Goal: Task Accomplishment & Management: Use online tool/utility

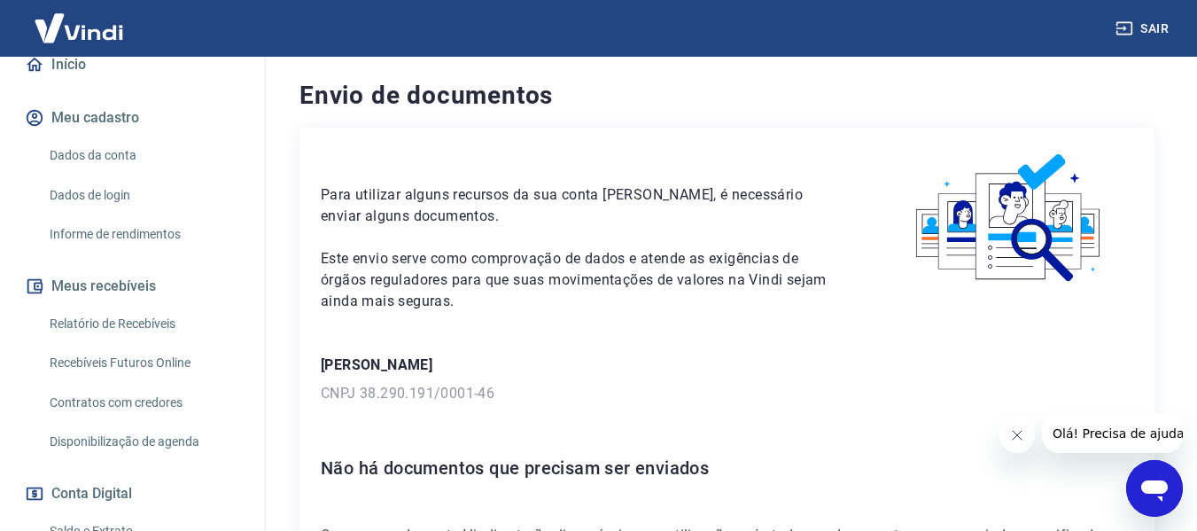
scroll to position [266, 0]
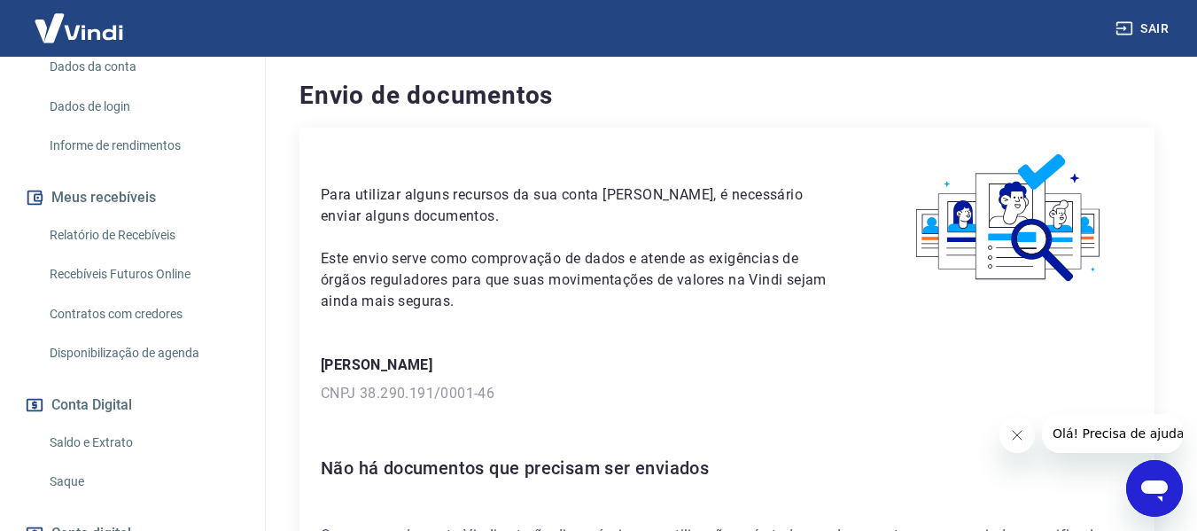
click at [81, 483] on link "Saque" at bounding box center [143, 481] width 201 height 36
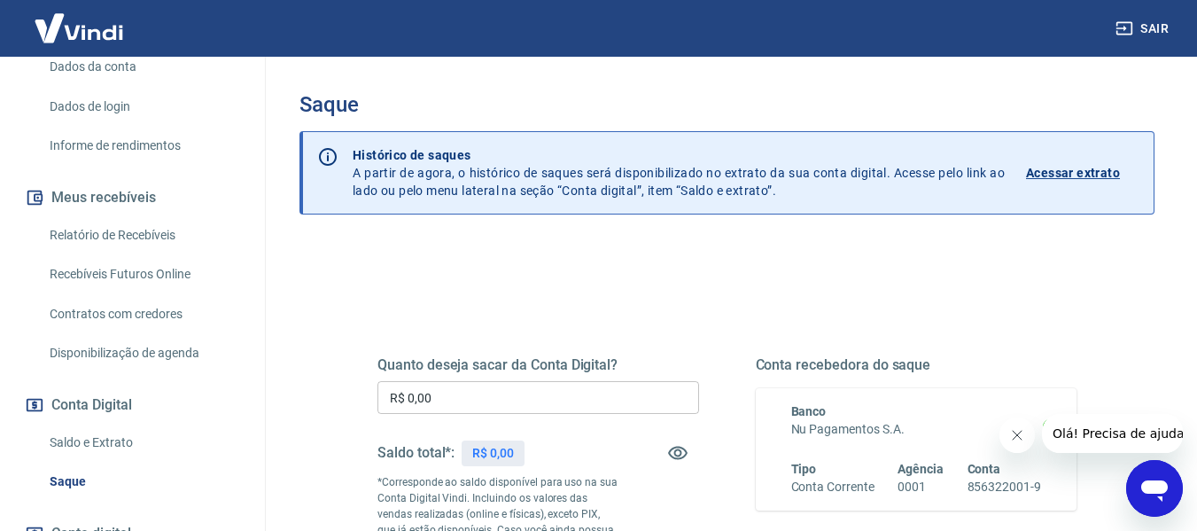
click at [505, 461] on p "R$ 0,00" at bounding box center [493, 453] width 42 height 19
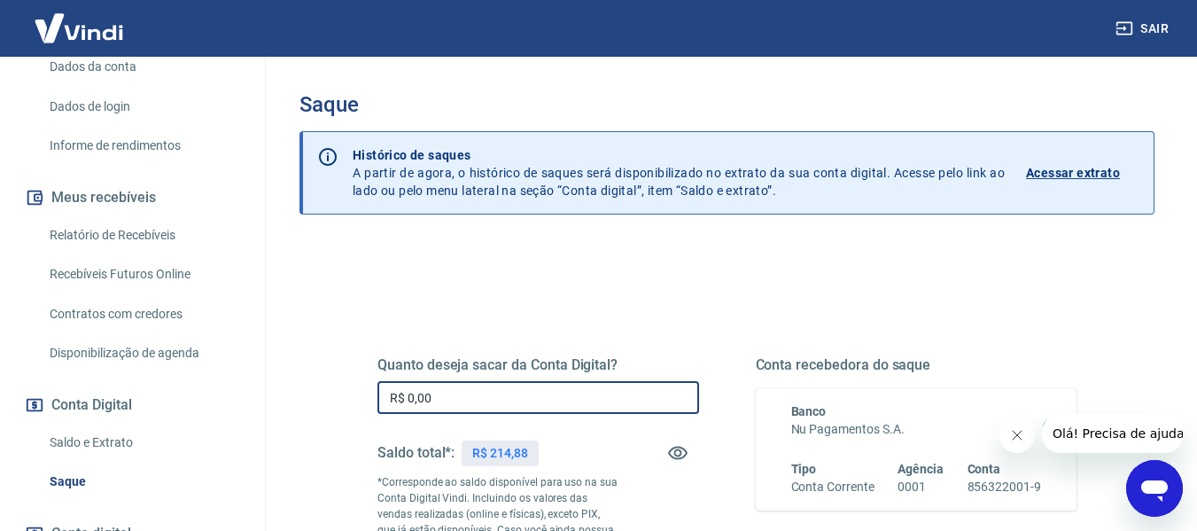
click at [501, 404] on input "R$ 0,00" at bounding box center [538, 397] width 322 height 33
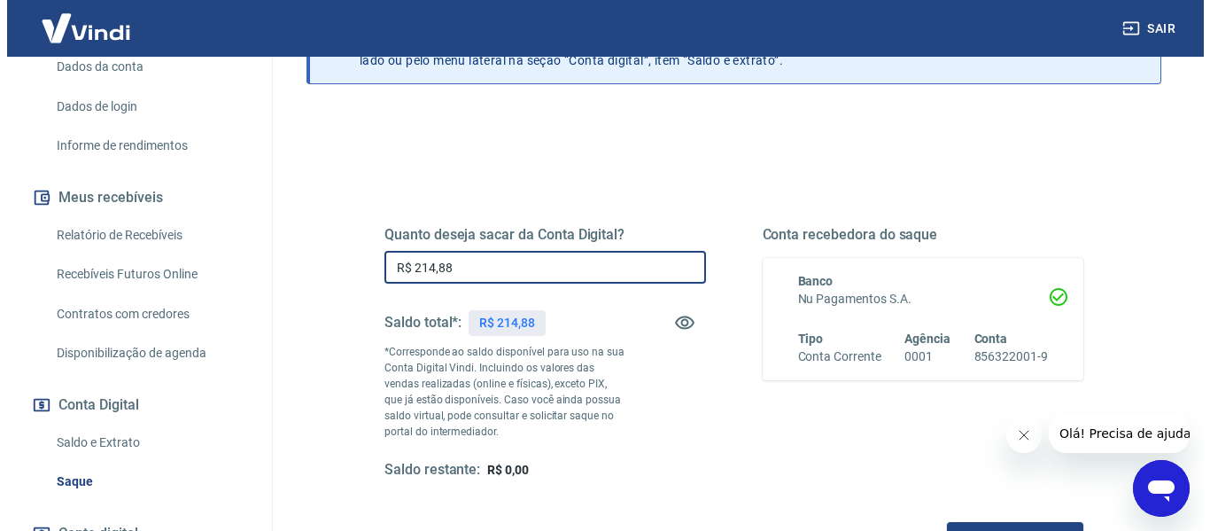
scroll to position [266, 0]
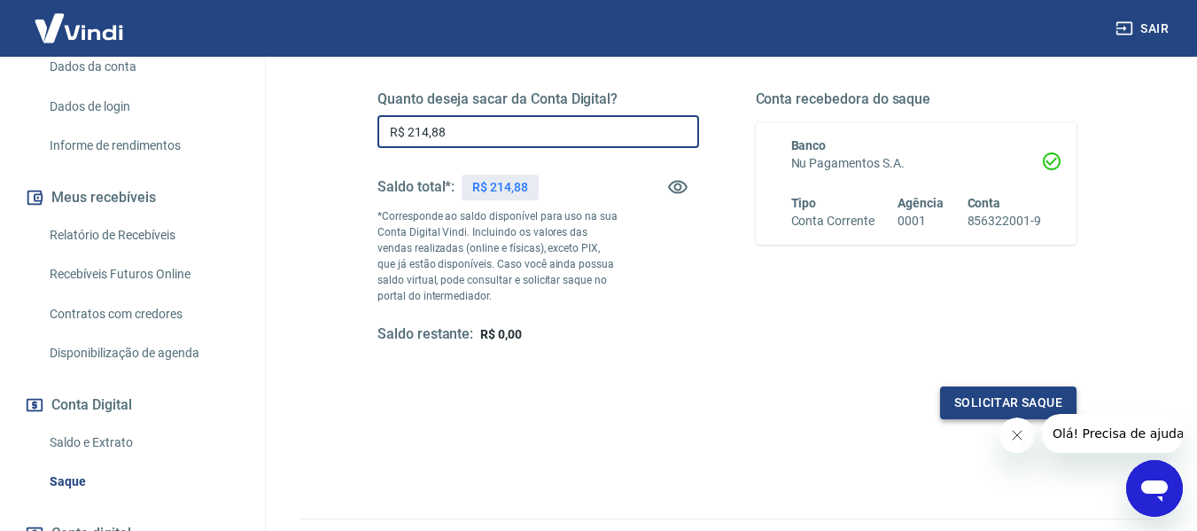
type input "R$ 214,88"
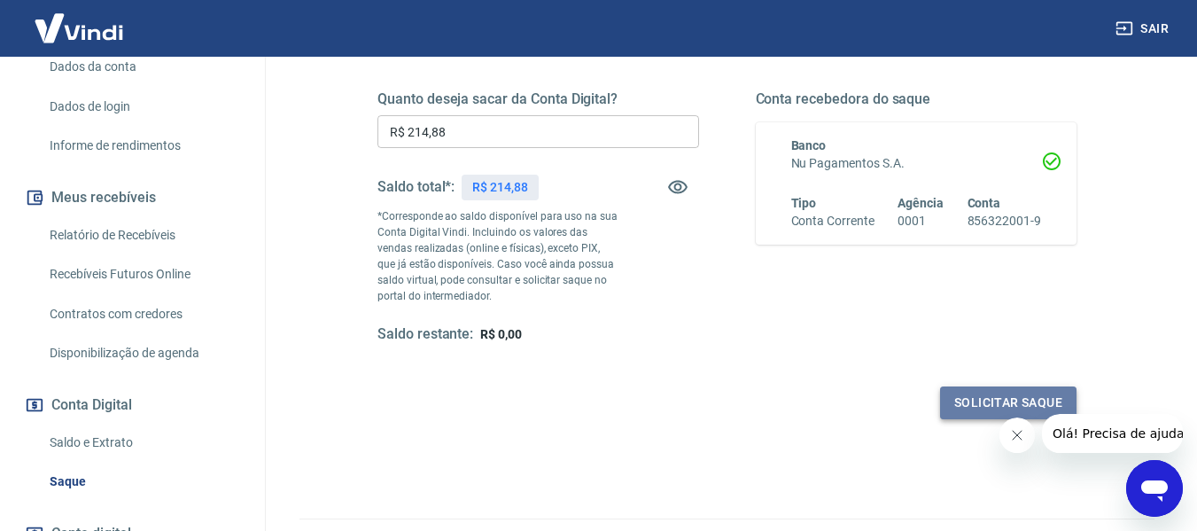
click at [999, 399] on button "Solicitar saque" at bounding box center [1008, 402] width 136 height 33
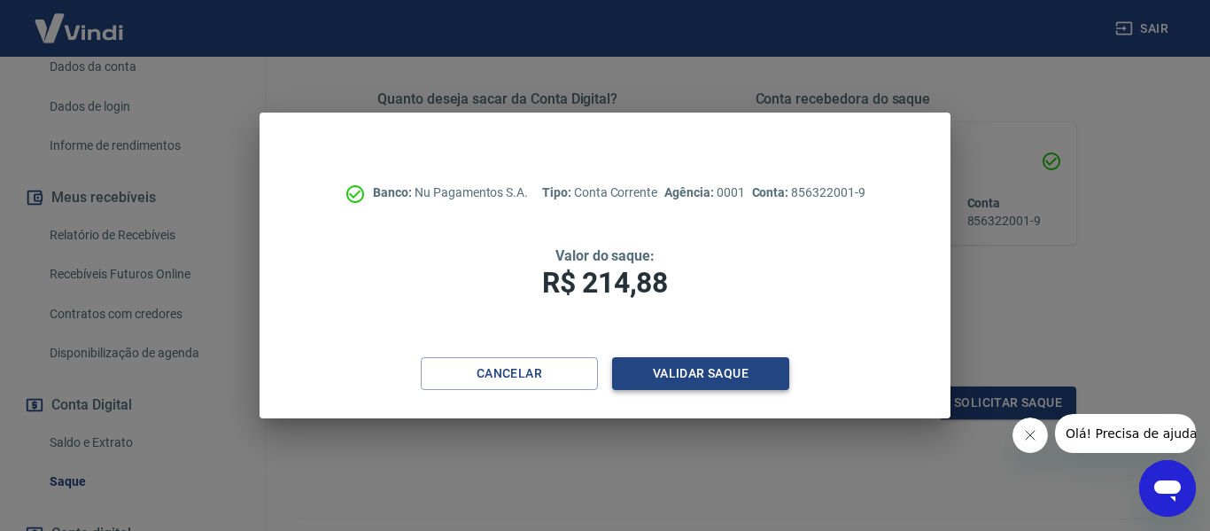
click at [695, 374] on button "Validar saque" at bounding box center [700, 373] width 177 height 33
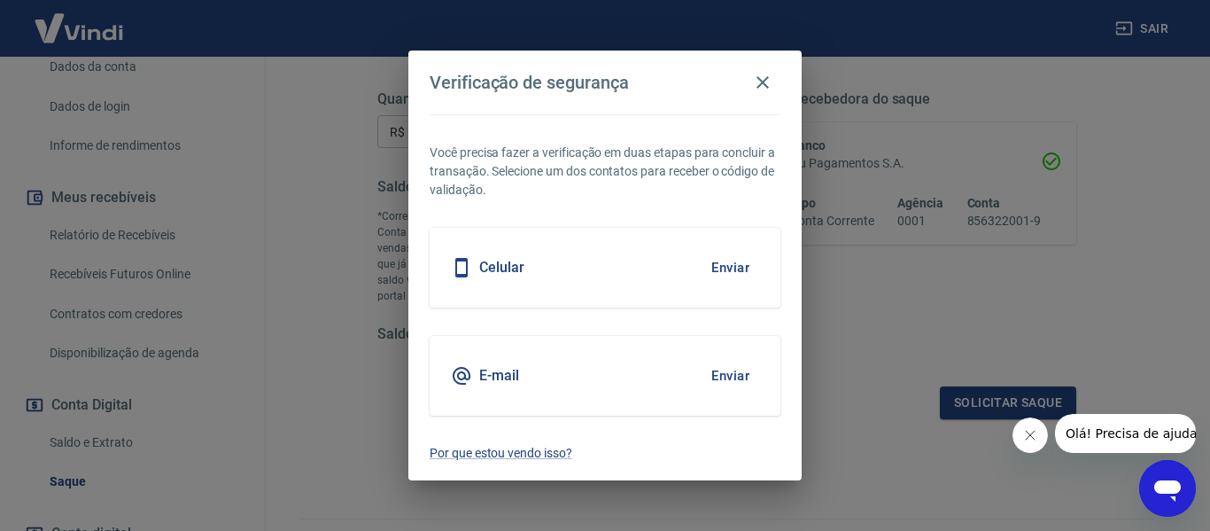
click at [733, 261] on button "Enviar" at bounding box center [731, 267] width 58 height 37
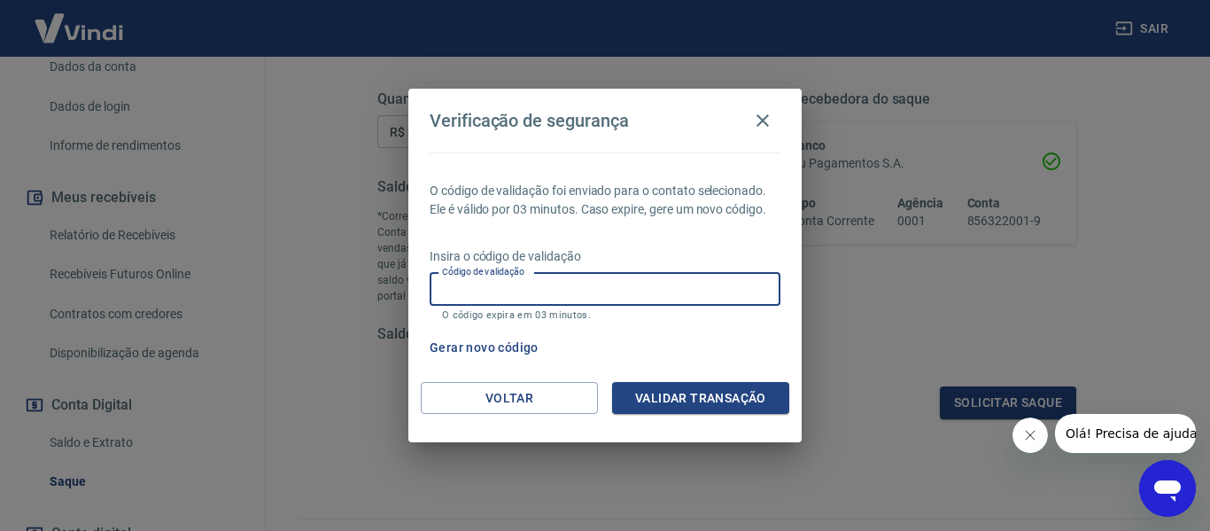
drag, startPoint x: 586, startPoint y: 288, endPoint x: 588, endPoint y: 306, distance: 17.8
click at [586, 288] on input "Código de validação" at bounding box center [605, 289] width 351 height 33
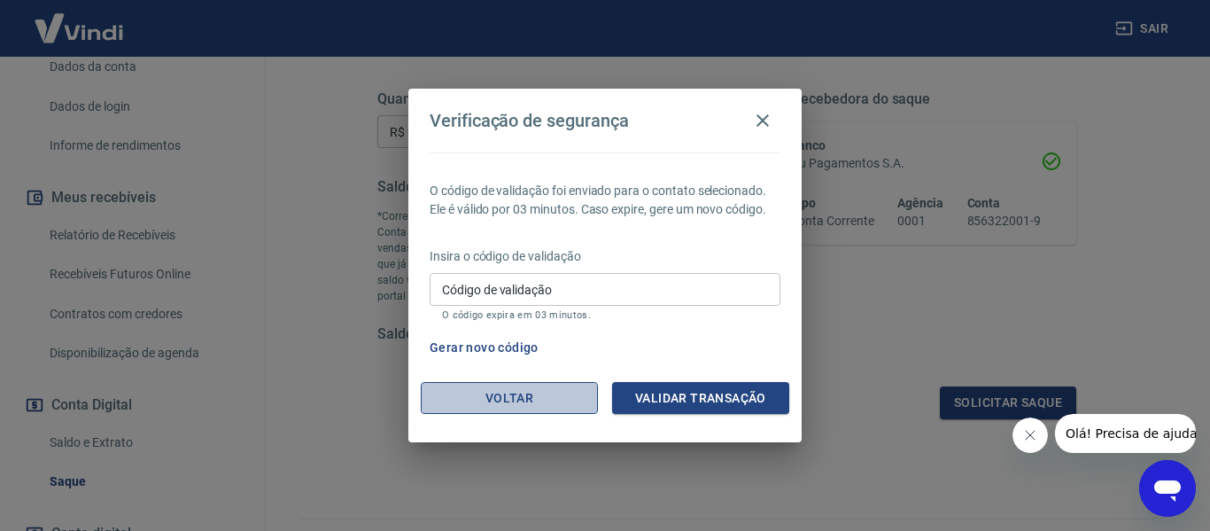
click at [545, 400] on button "Voltar" at bounding box center [509, 398] width 177 height 33
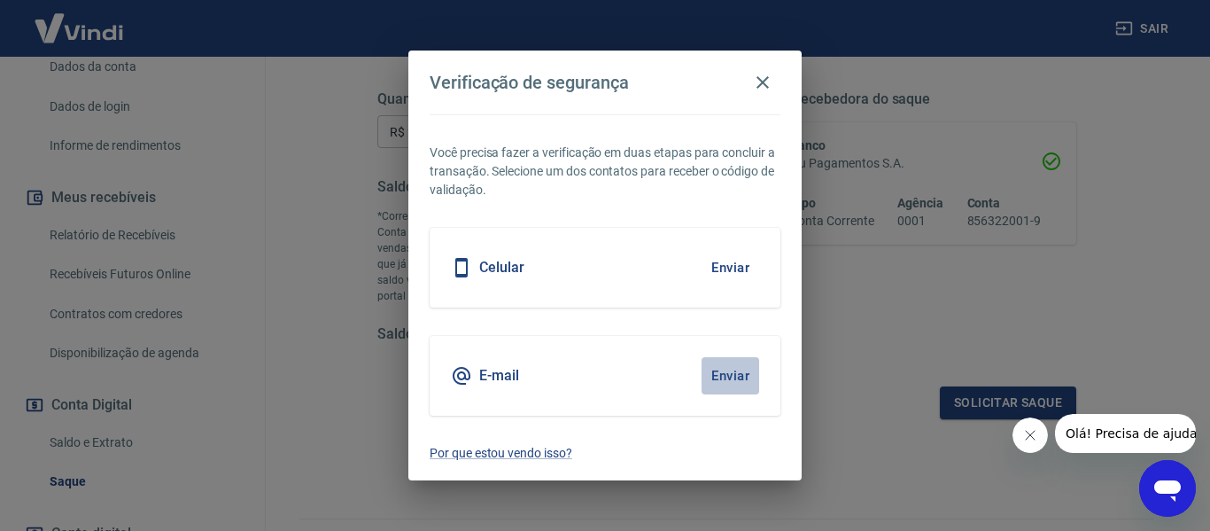
click at [730, 373] on button "Enviar" at bounding box center [731, 375] width 58 height 37
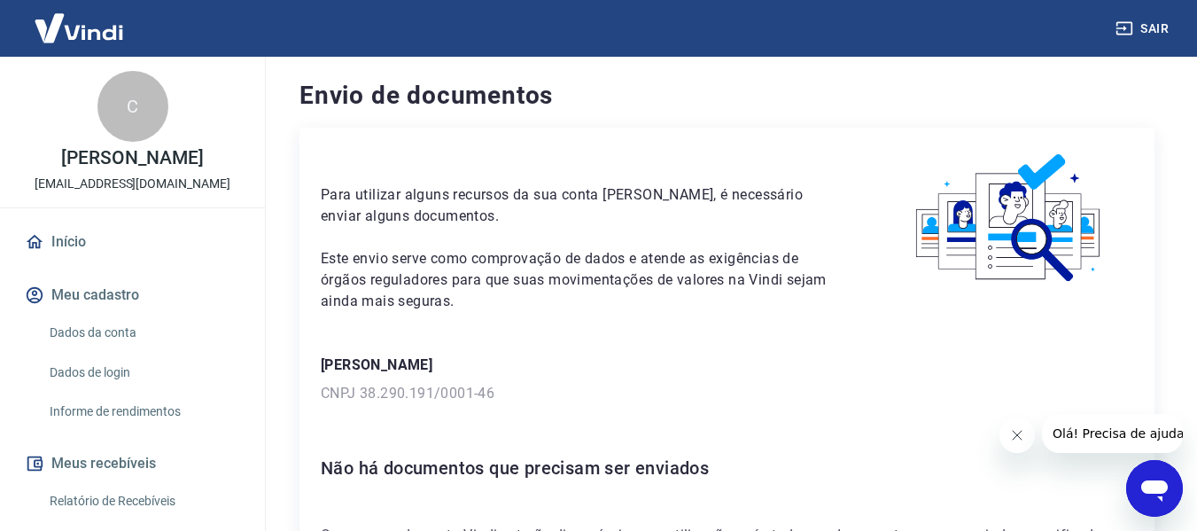
drag, startPoint x: 102, startPoint y: 245, endPoint x: 165, endPoint y: 288, distance: 76.4
click at [102, 245] on link "Início" at bounding box center [132, 241] width 222 height 39
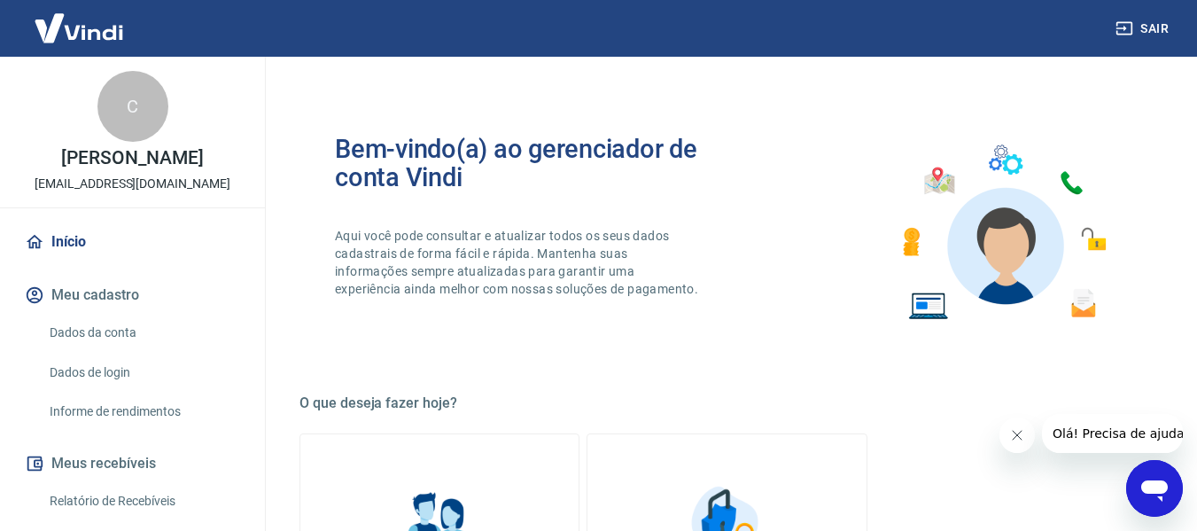
scroll to position [266, 0]
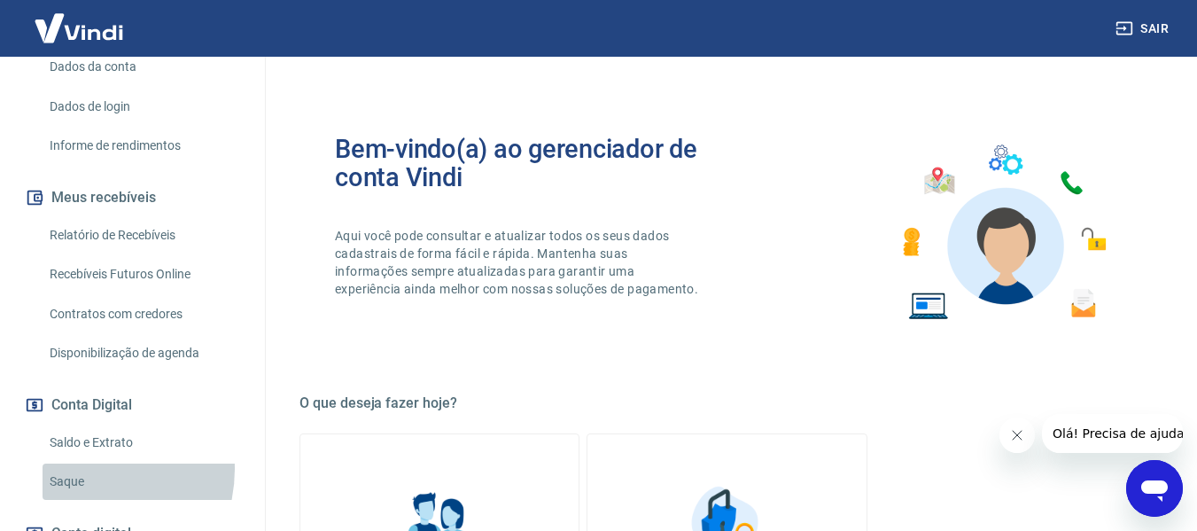
click at [81, 469] on link "Saque" at bounding box center [143, 481] width 201 height 36
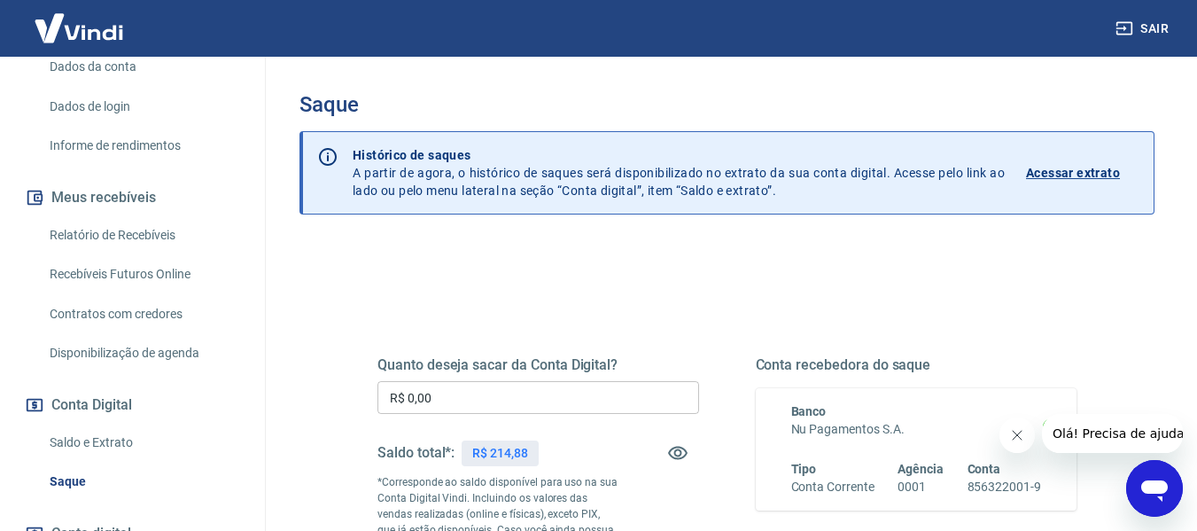
click at [485, 395] on input "R$ 0,00" at bounding box center [538, 397] width 322 height 33
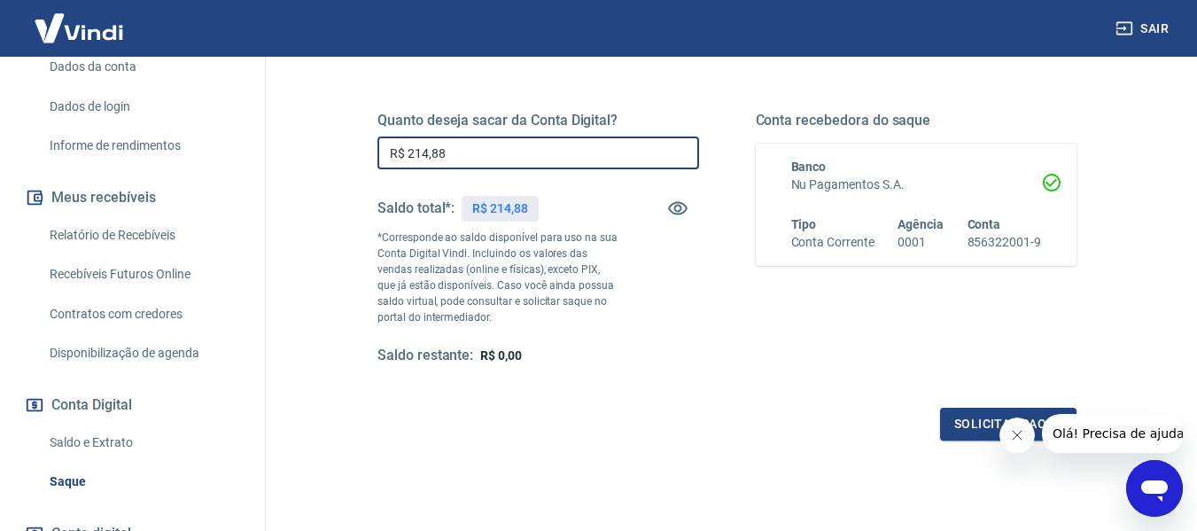
scroll to position [266, 0]
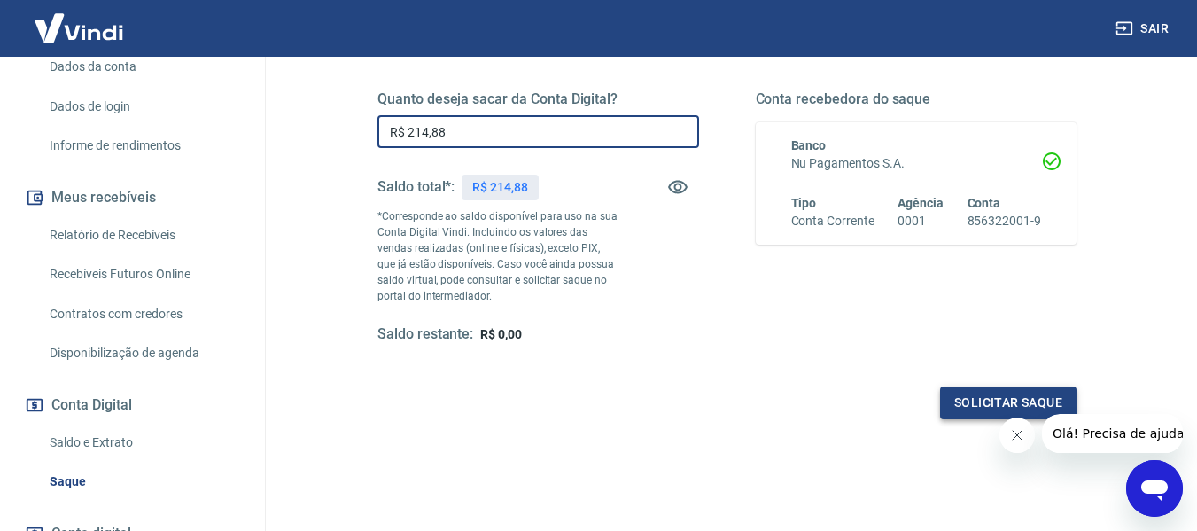
type input "R$ 214,88"
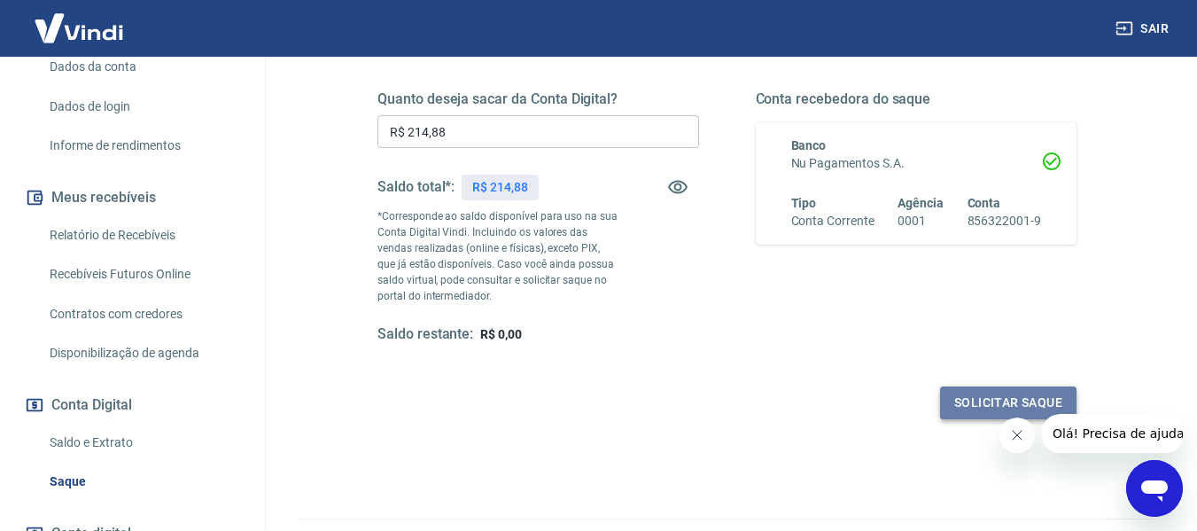
click at [994, 400] on button "Solicitar saque" at bounding box center [1008, 402] width 136 height 33
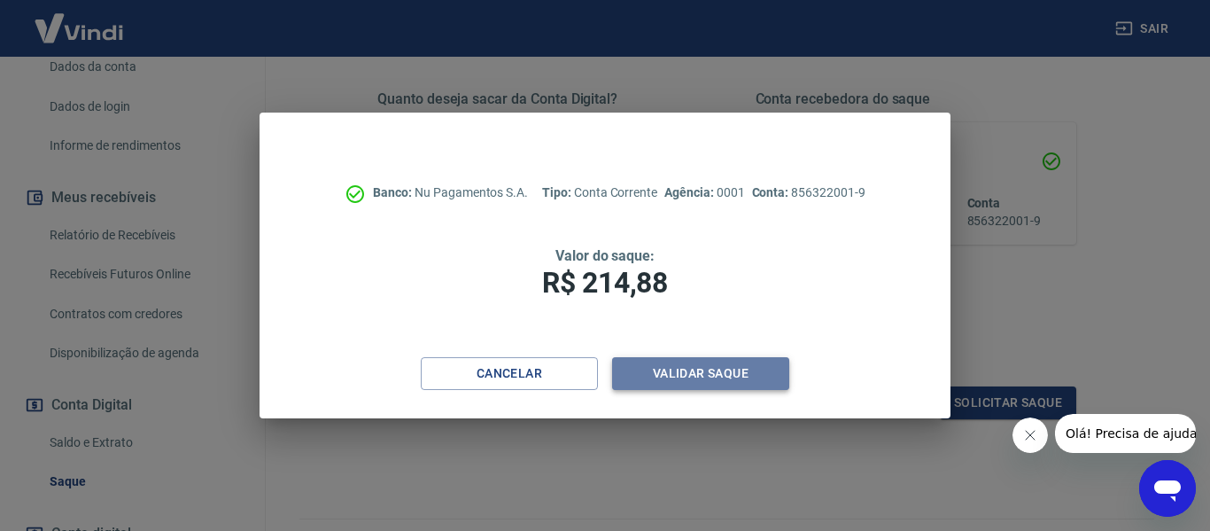
click at [761, 375] on button "Validar saque" at bounding box center [700, 373] width 177 height 33
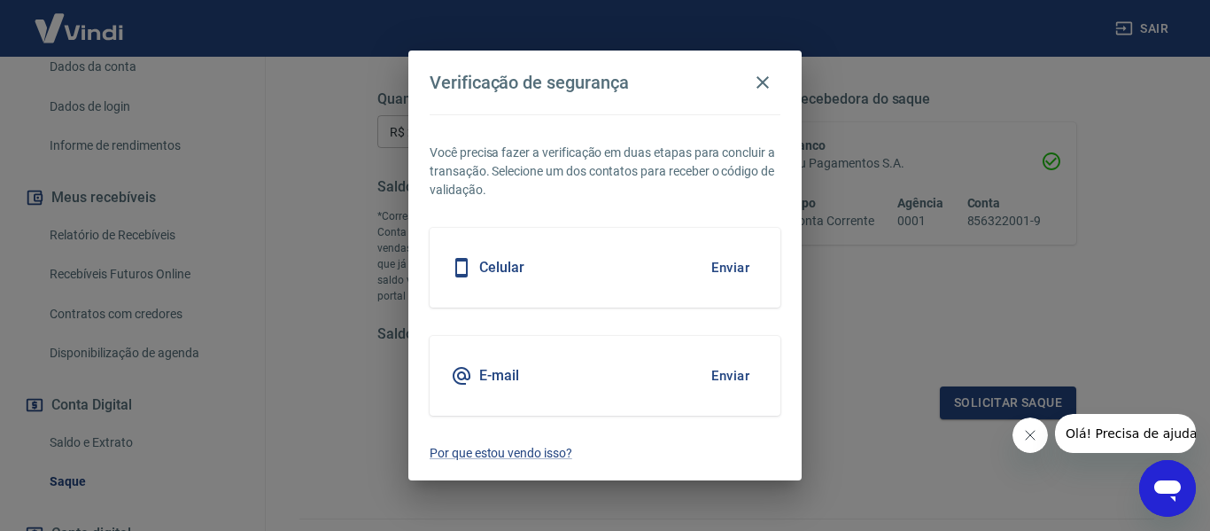
click at [734, 272] on button "Enviar" at bounding box center [731, 267] width 58 height 37
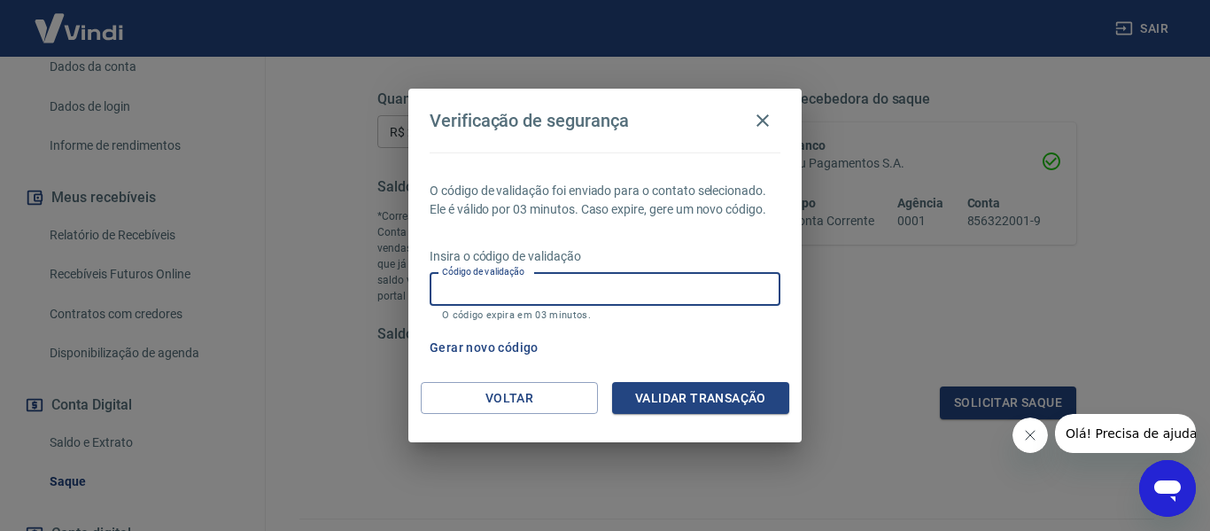
click at [495, 283] on div "Código de validação Código de validação O código expira em 03 minutos." at bounding box center [605, 297] width 351 height 48
click at [488, 385] on button "Voltar" at bounding box center [509, 398] width 177 height 33
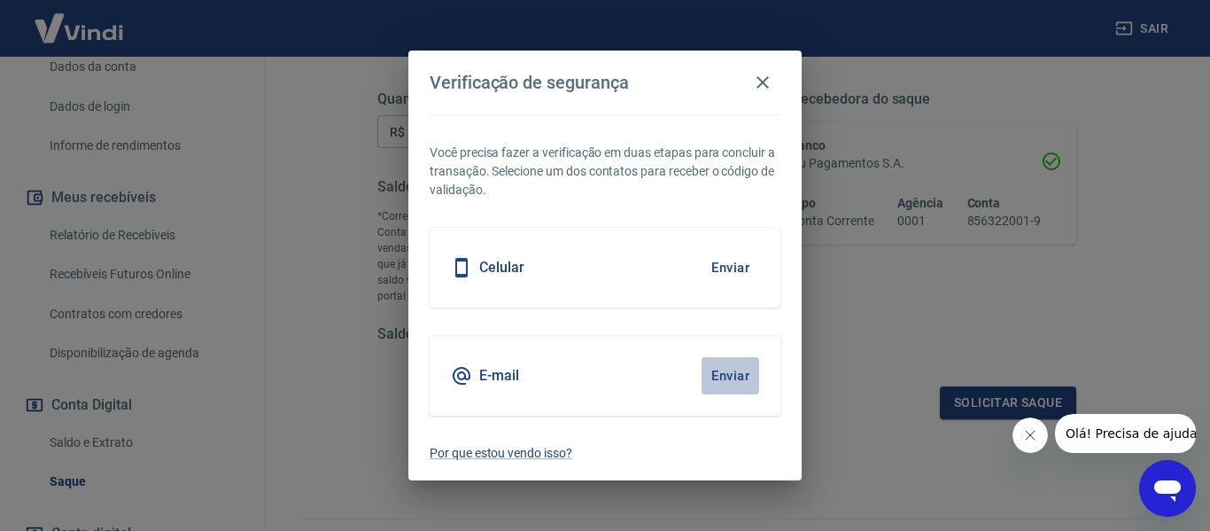
click at [731, 375] on button "Enviar" at bounding box center [731, 375] width 58 height 37
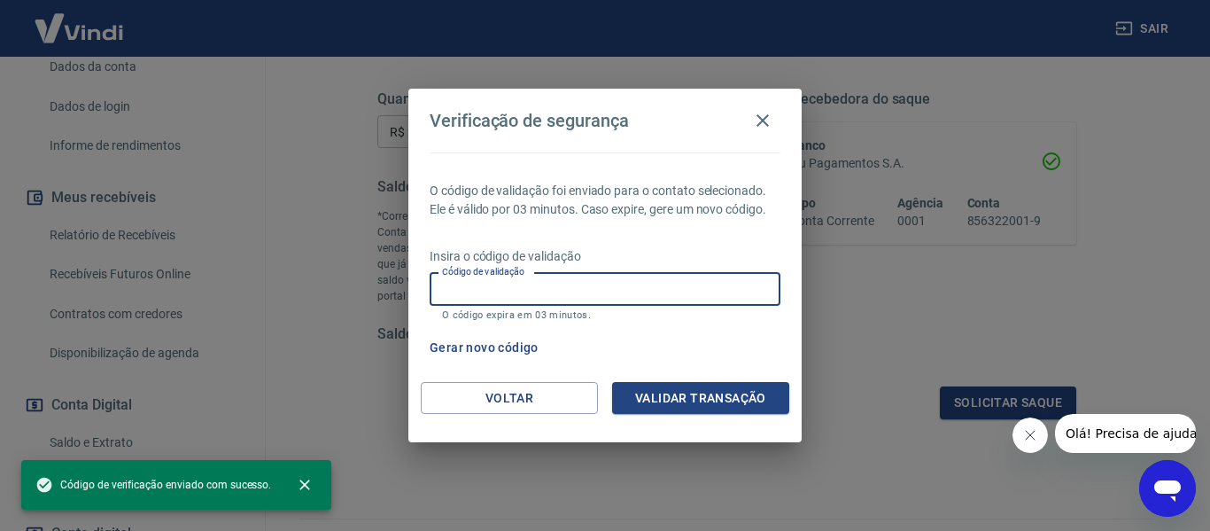
click at [493, 291] on input "Código de validação" at bounding box center [605, 289] width 351 height 33
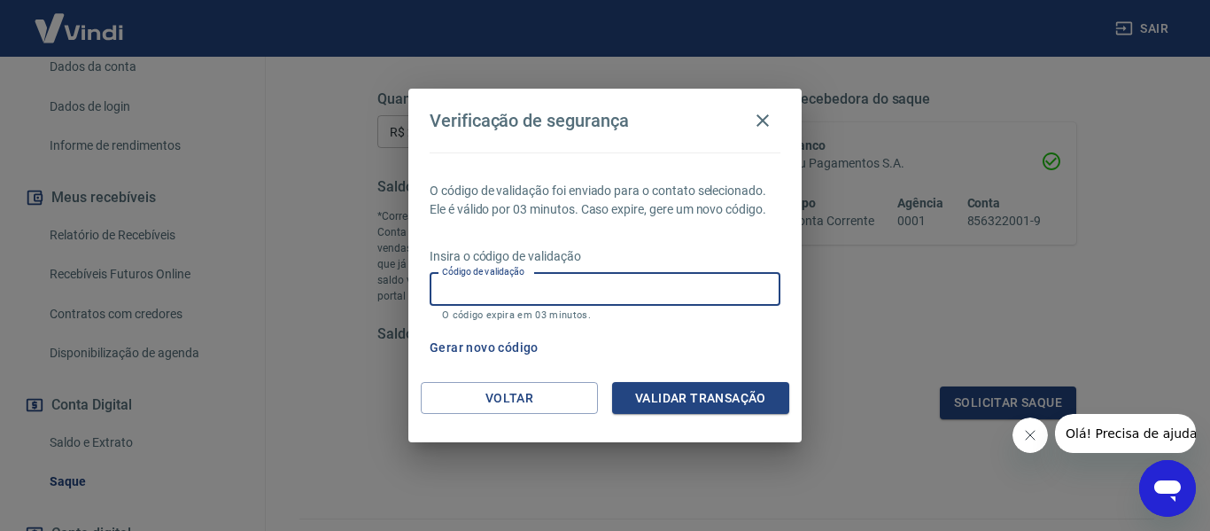
drag, startPoint x: 764, startPoint y: 120, endPoint x: 611, endPoint y: 81, distance: 157.3
click at [762, 121] on icon "button" at bounding box center [763, 120] width 12 height 12
